Goal: Task Accomplishment & Management: Use online tool/utility

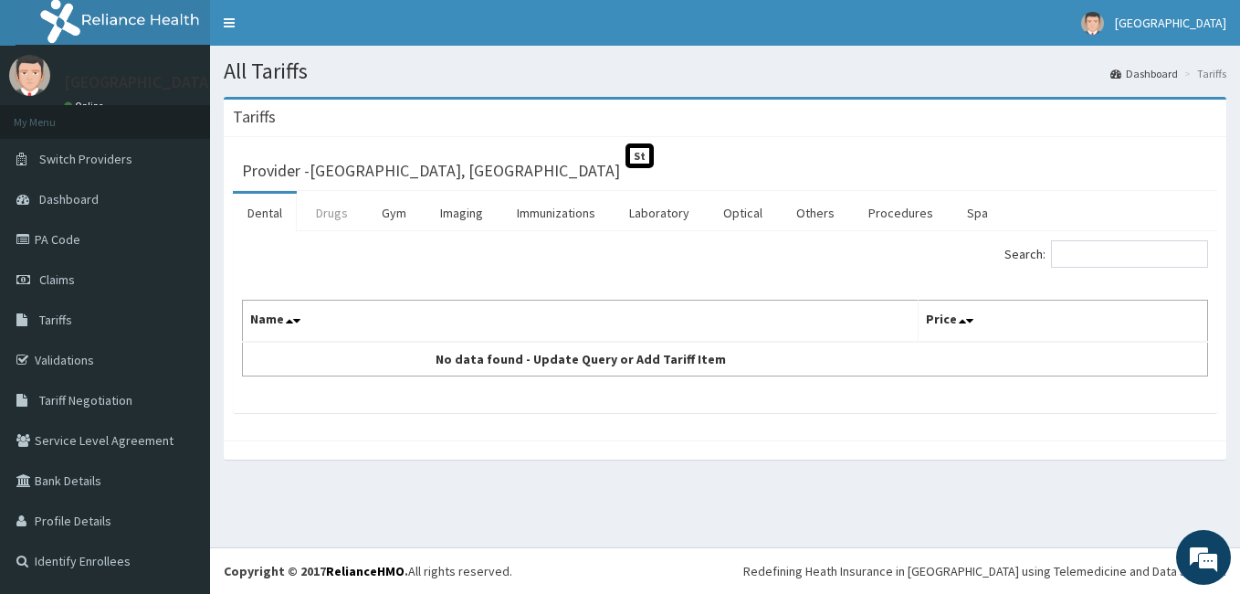
click at [329, 212] on link "Drugs" at bounding box center [331, 213] width 61 height 38
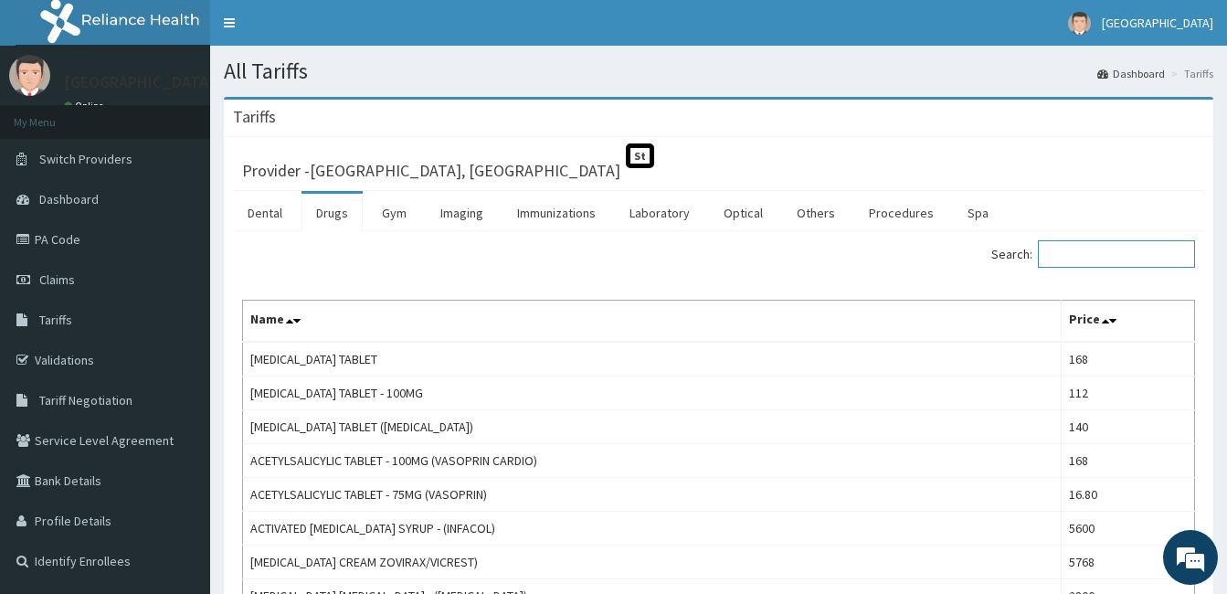
click at [1084, 259] on input "Search:" at bounding box center [1116, 253] width 157 height 27
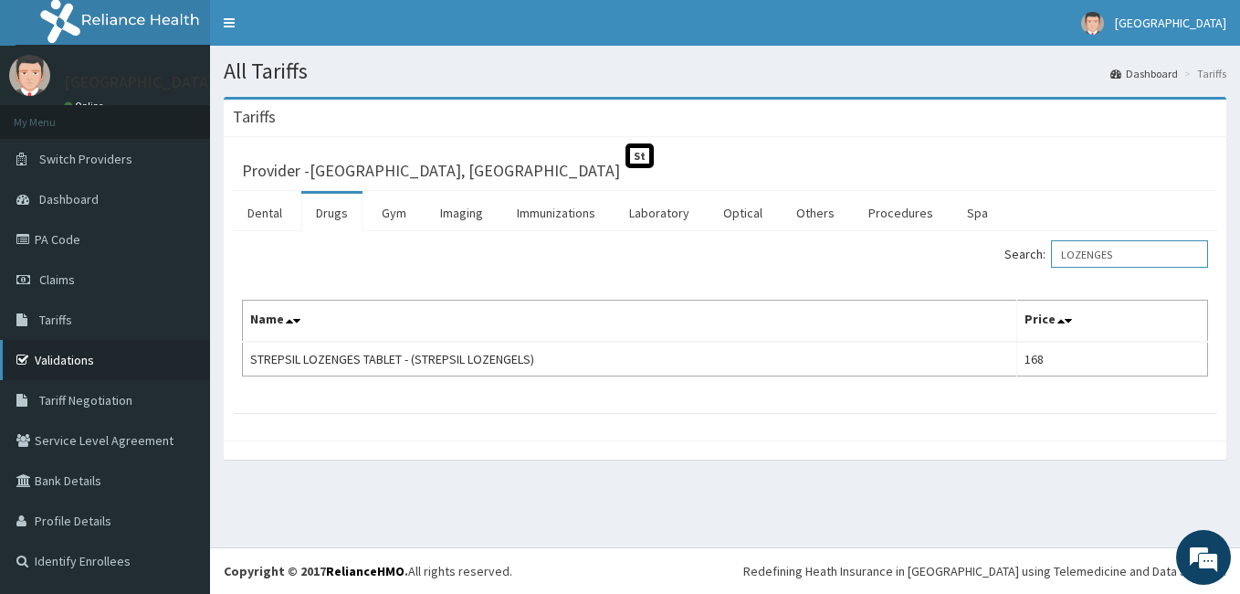
type input "LOZENGES"
click at [71, 356] on link "Validations" at bounding box center [105, 360] width 210 height 40
